Goal: Task Accomplishment & Management: Manage account settings

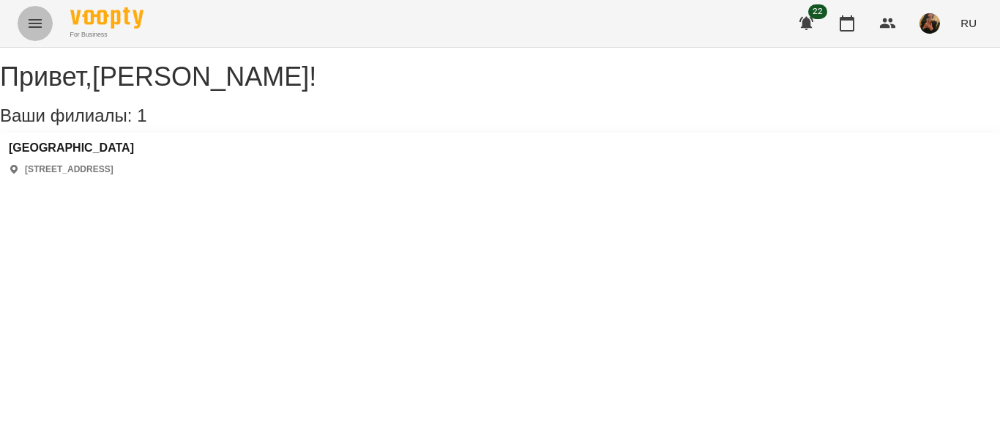
click at [32, 22] on icon "Menu" at bounding box center [35, 24] width 18 height 18
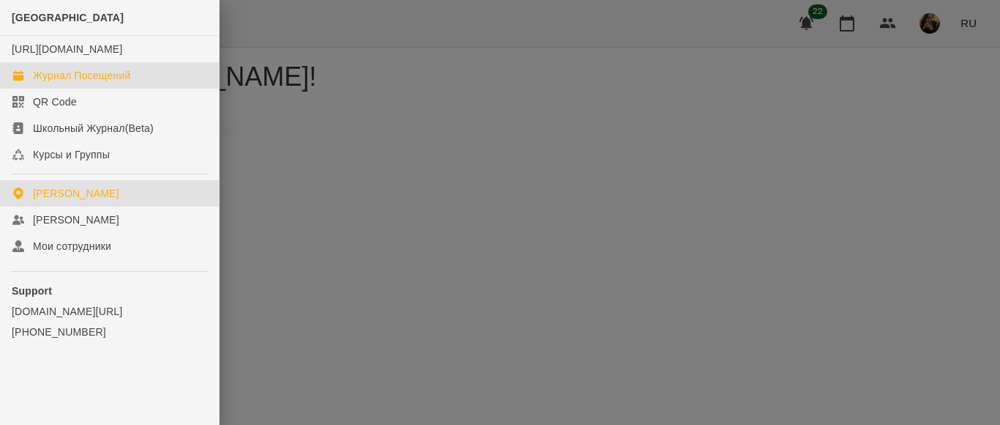
click at [53, 83] on div "Журнал Посещений" at bounding box center [81, 75] width 97 height 15
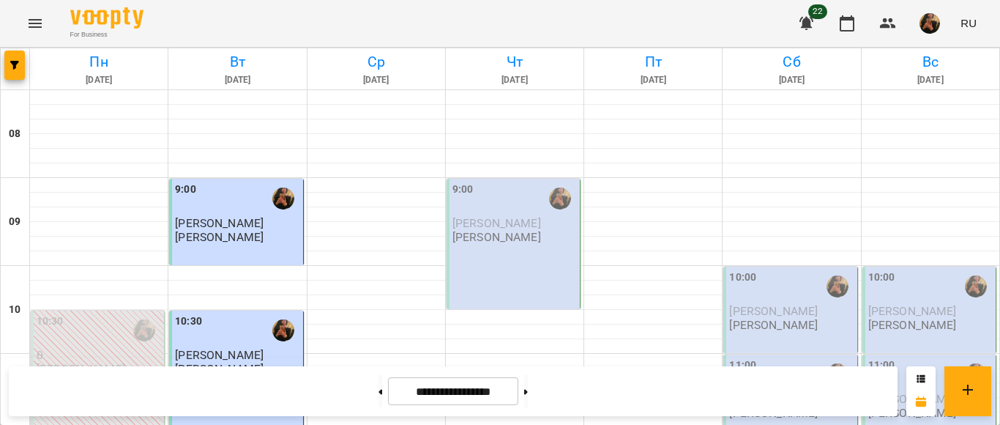
scroll to position [952, 0]
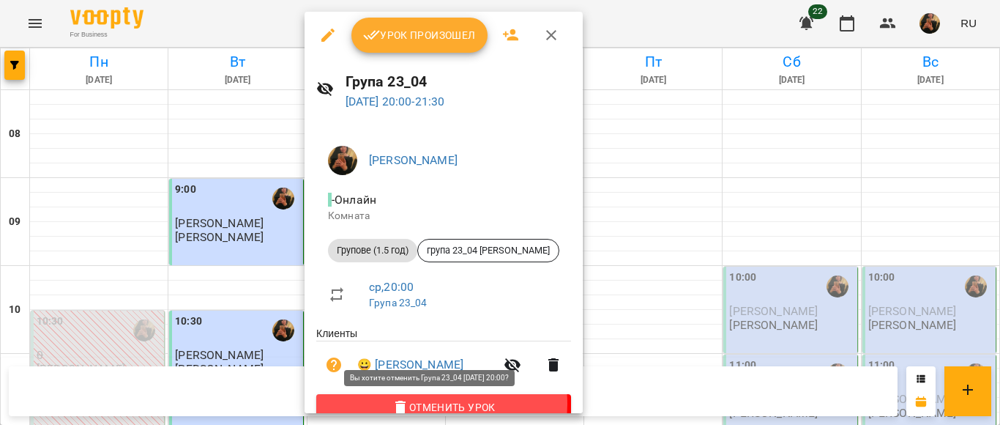
click at [439, 406] on span "Отменить Урок" at bounding box center [443, 407] width 231 height 18
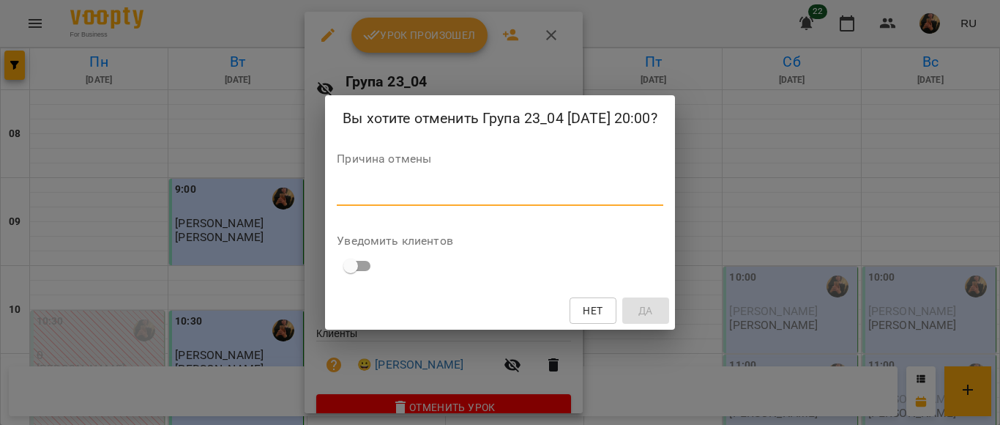
click at [481, 190] on textarea at bounding box center [500, 194] width 326 height 14
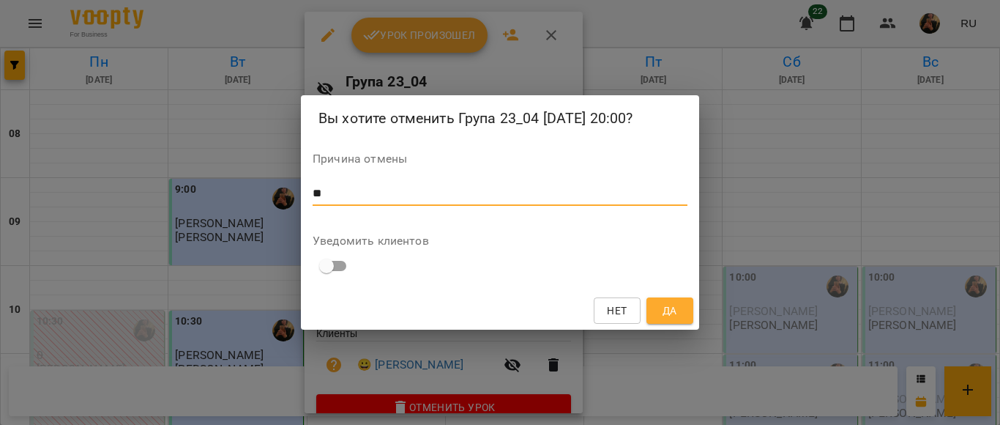
type textarea "**"
click at [658, 308] on button "Да" at bounding box center [670, 310] width 47 height 26
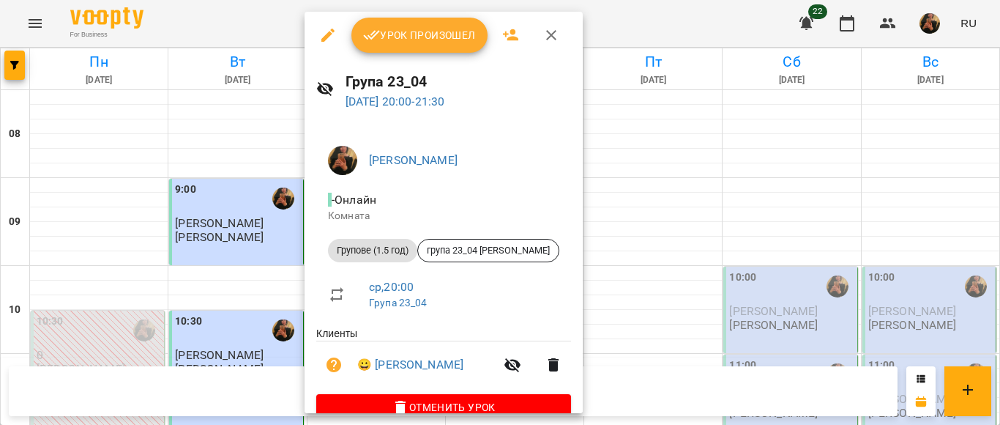
scroll to position [10, 0]
